Goal: Ask a question

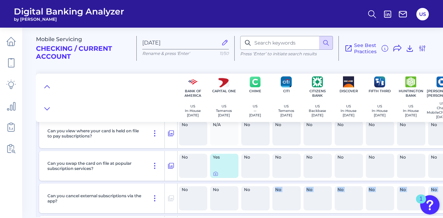
scroll to position [6264, 0]
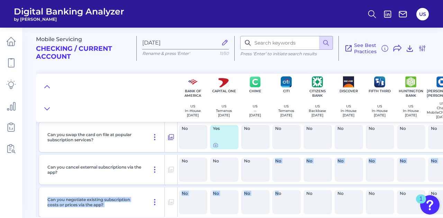
drag, startPoint x: 258, startPoint y: 214, endPoint x: 280, endPoint y: 214, distance: 21.5
click at [280, 214] on div "Enable/disable ATM withdrawals/magstripe withrawals? No No No No No No No No No…" at bounding box center [341, 40] width 611 height 362
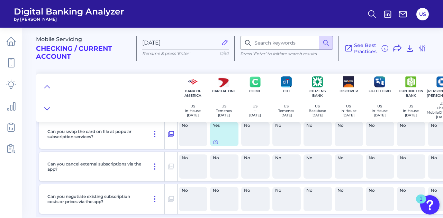
click at [137, 72] on div "Mobile Servicing Checking / Current Account [DATE] Rename & press 'Enter' 11/50…" at bounding box center [239, 73] width 407 height 100
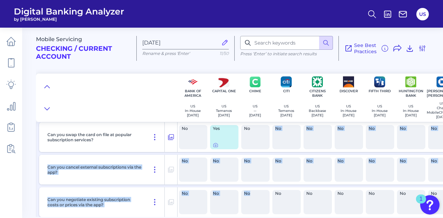
scroll to position [6323, 0]
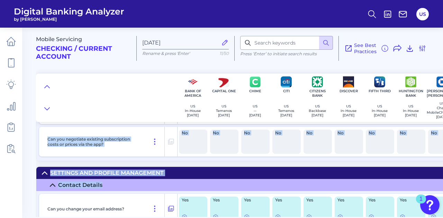
drag, startPoint x: 251, startPoint y: 214, endPoint x: 270, endPoint y: 214, distance: 18.4
click at [270, 214] on div "Mobile Servicing Checking / Current Account [DATE] Rename & press 'Enter' 11/50…" at bounding box center [239, 120] width 407 height 195
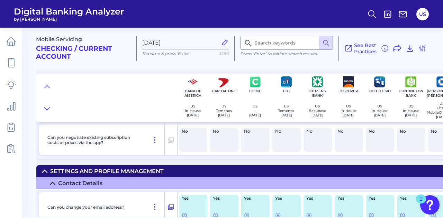
click at [130, 96] on div at bounding box center [106, 98] width 141 height 48
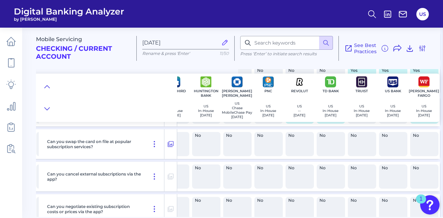
scroll to position [6219, 207]
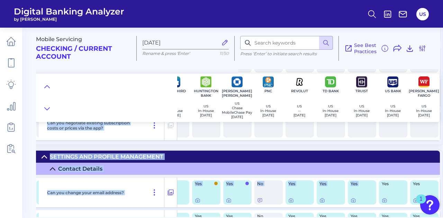
drag, startPoint x: 330, startPoint y: 215, endPoint x: 348, endPoint y: 218, distance: 18.3
click at [348, 218] on main "Mobile Servicing Checking / Current Account [DATE] Rename & press 'Enter' 11/50…" at bounding box center [221, 109] width 443 height 218
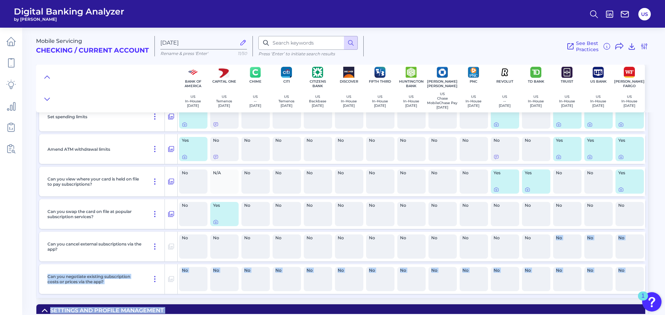
scroll to position [6209, 0]
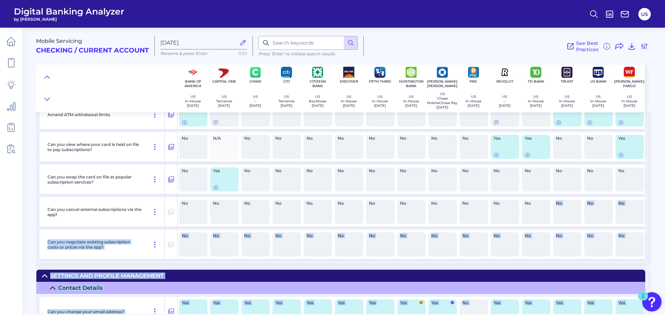
click at [157, 218] on div "Can you negotiate existing subscription costs or prices via the app?" at bounding box center [105, 245] width 120 height 30
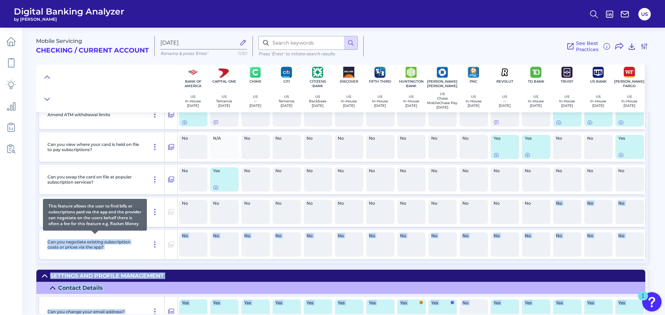
click at [124, 218] on p "Can you negotiate existing subscription costs or prices via the app?" at bounding box center [94, 245] width 95 height 10
